Goal: Navigation & Orientation: Find specific page/section

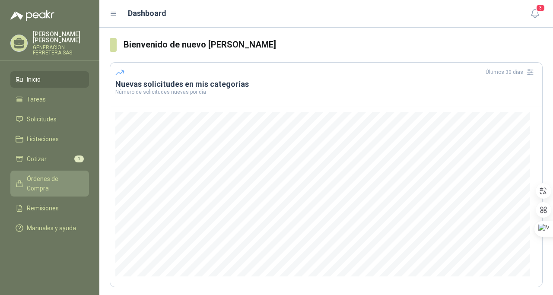
click at [58, 177] on span "Órdenes de Compra" at bounding box center [54, 183] width 54 height 19
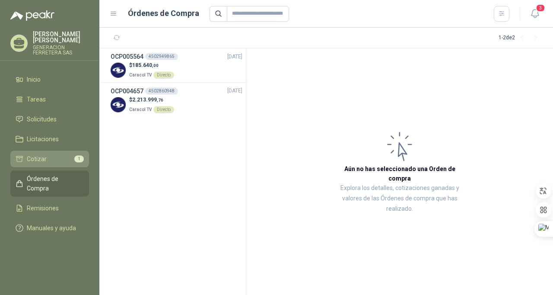
click at [48, 162] on li "Cotizar 1" at bounding box center [50, 159] width 68 height 10
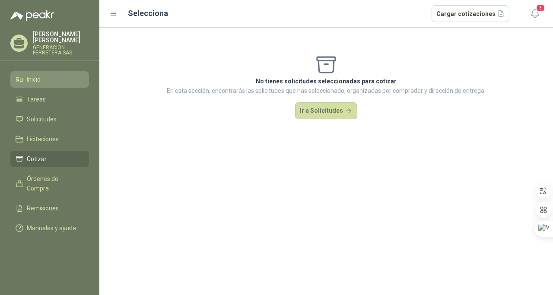
click at [34, 75] on span "Inicio" at bounding box center [34, 80] width 14 height 10
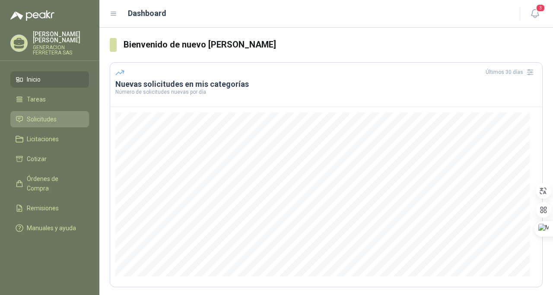
click at [38, 118] on span "Solicitudes" at bounding box center [42, 120] width 30 height 10
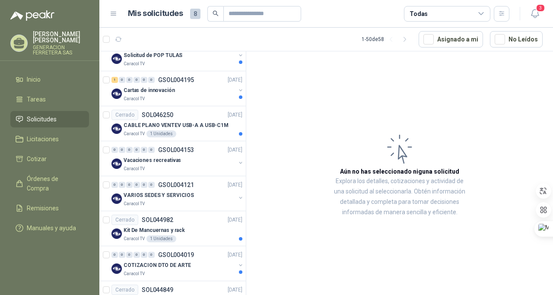
scroll to position [578, 0]
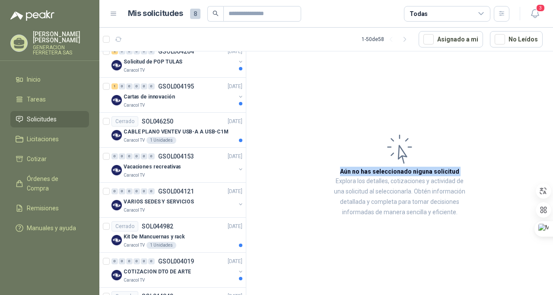
drag, startPoint x: 257, startPoint y: 146, endPoint x: 250, endPoint y: 71, distance: 74.7
click at [250, 71] on article "Aún no has seleccionado niguna solicitud Explora los detalles, cotizaciones y a…" at bounding box center [399, 174] width 307 height 247
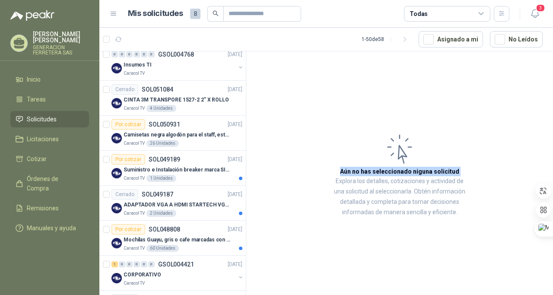
scroll to position [0, 0]
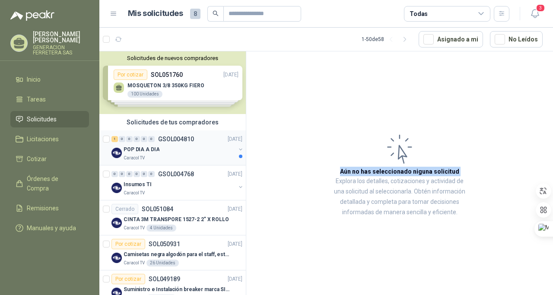
click at [194, 145] on div "POP DIA A DIA" at bounding box center [180, 149] width 112 height 10
